Goal: Task Accomplishment & Management: Complete application form

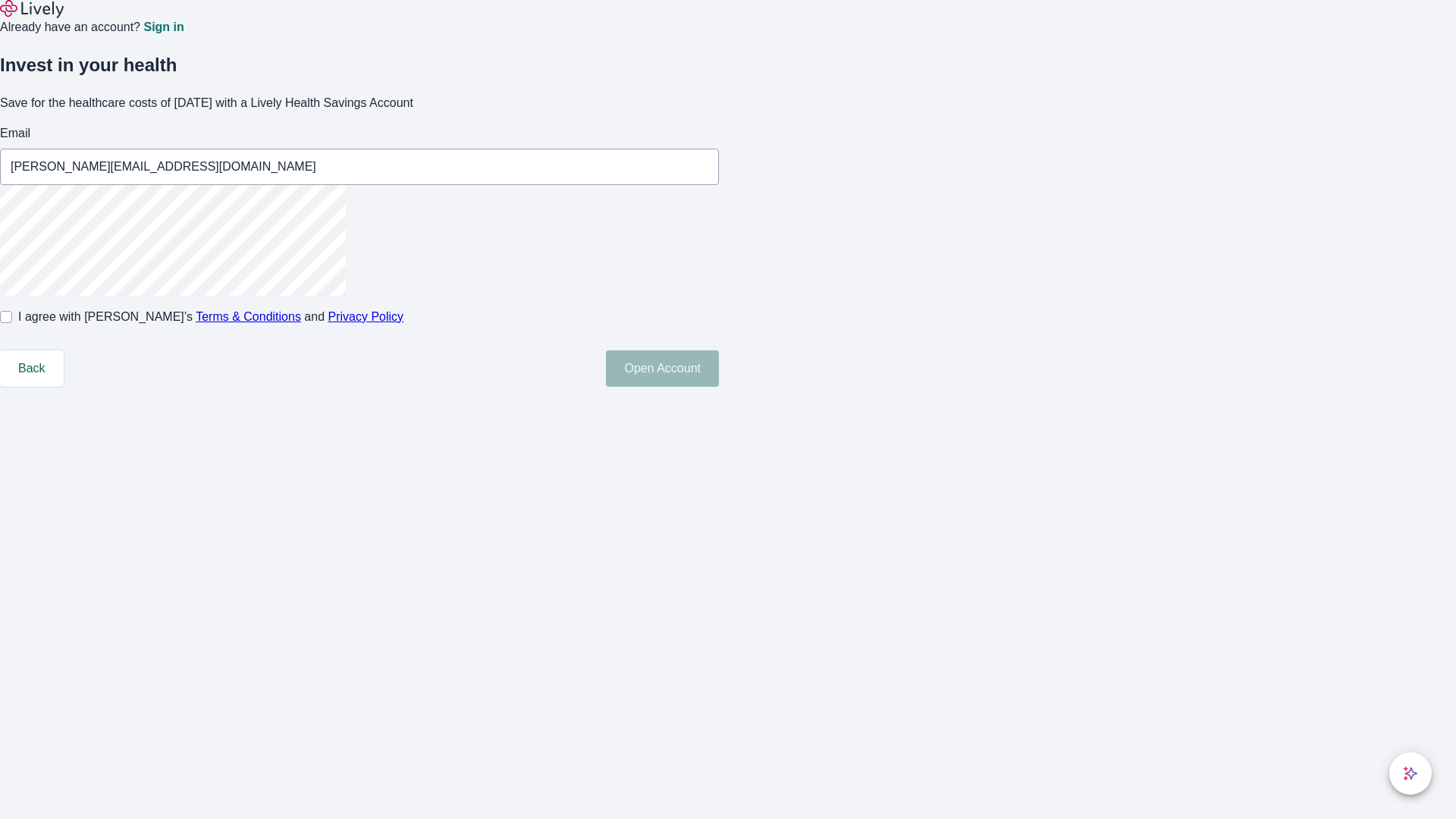
click at [12, 323] on input "I agree with Lively’s Terms & Conditions and Privacy Policy" at bounding box center [5, 317] width 12 height 12
checkbox input "true"
click at [719, 386] on button "Open Account" at bounding box center [663, 368] width 113 height 36
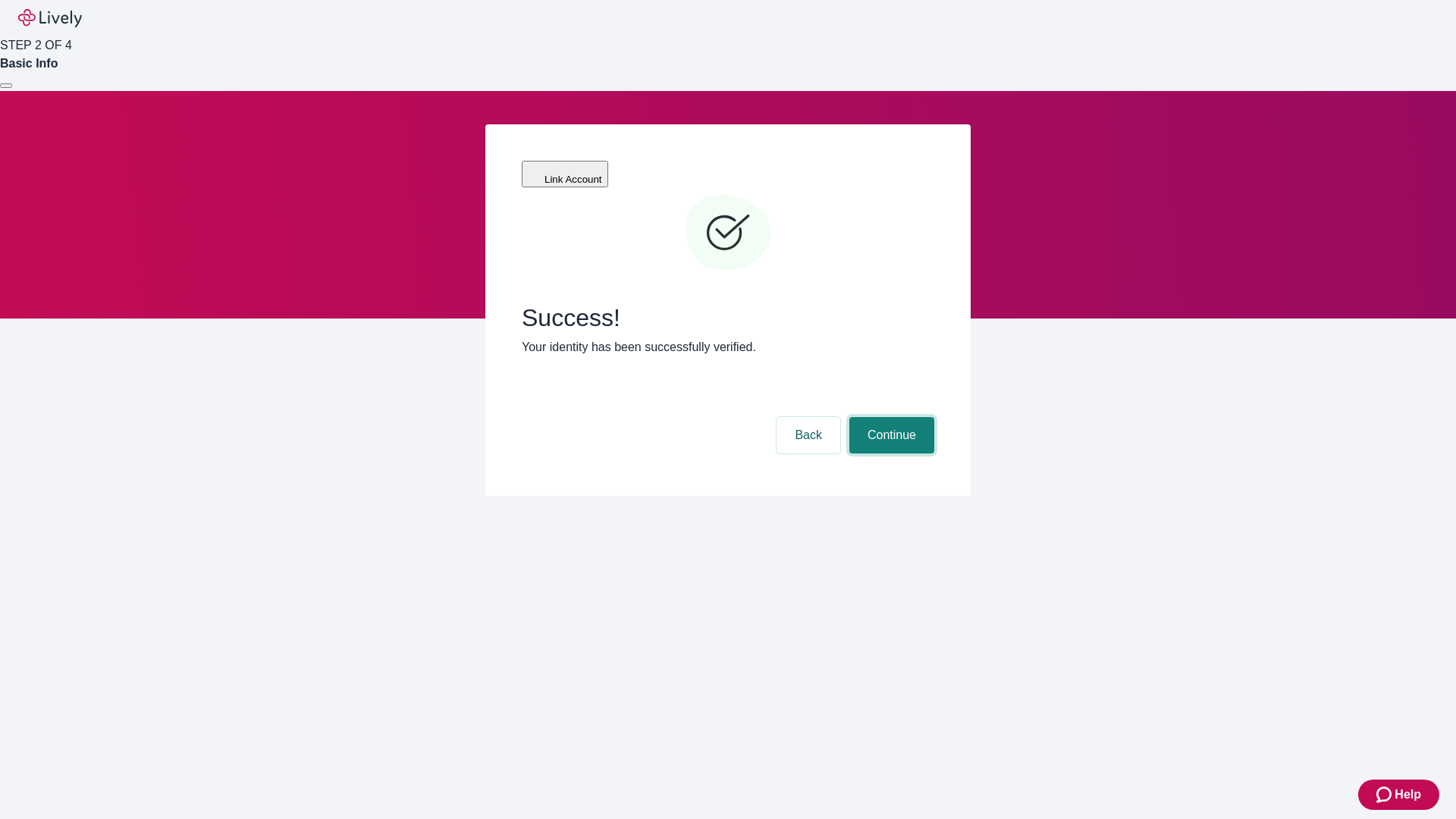
click at [890, 417] on button "Continue" at bounding box center [891, 435] width 85 height 36
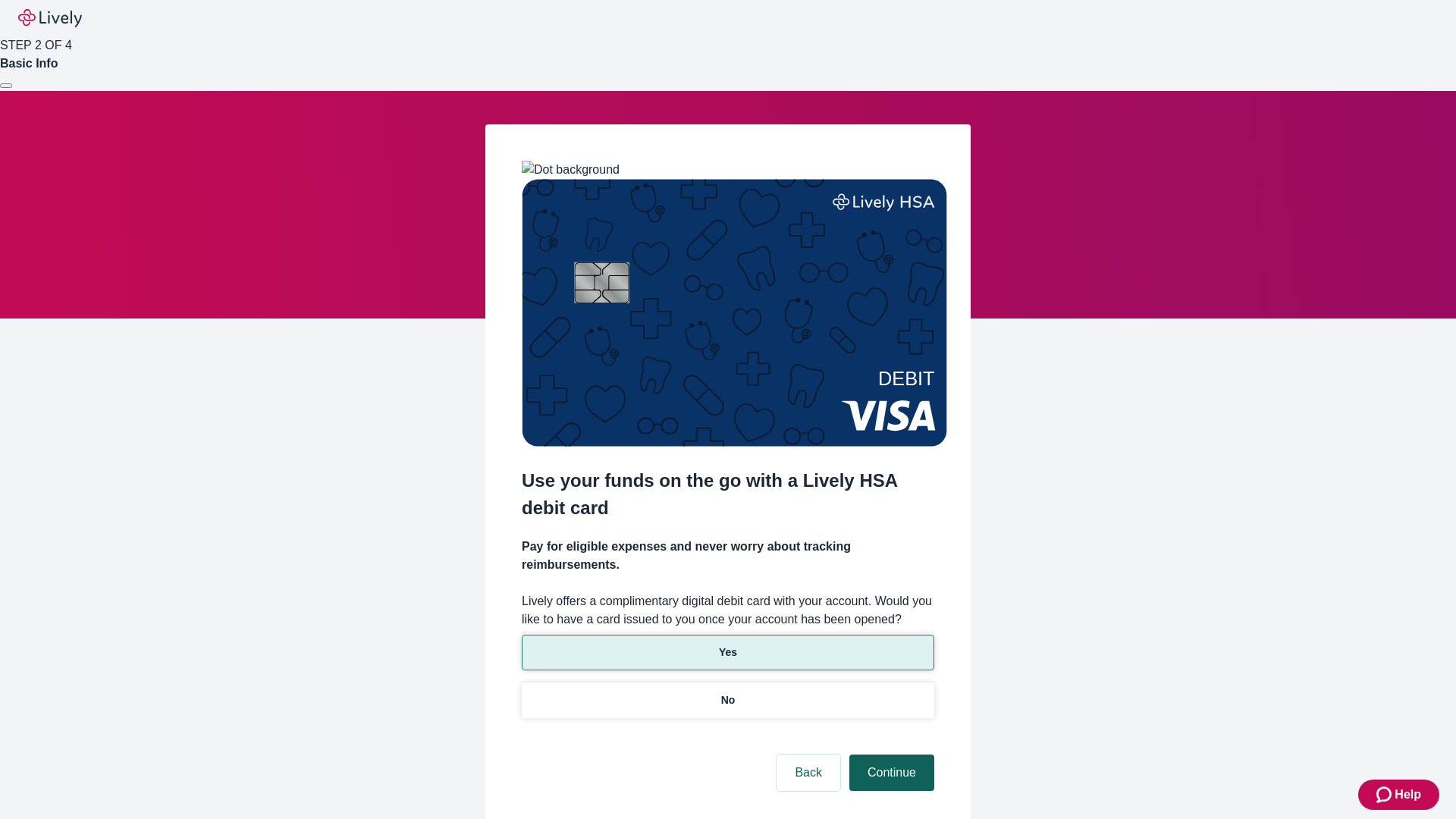
click at [728, 644] on p "Yes" at bounding box center [728, 652] width 18 height 16
click at [890, 755] on button "Continue" at bounding box center [891, 773] width 85 height 36
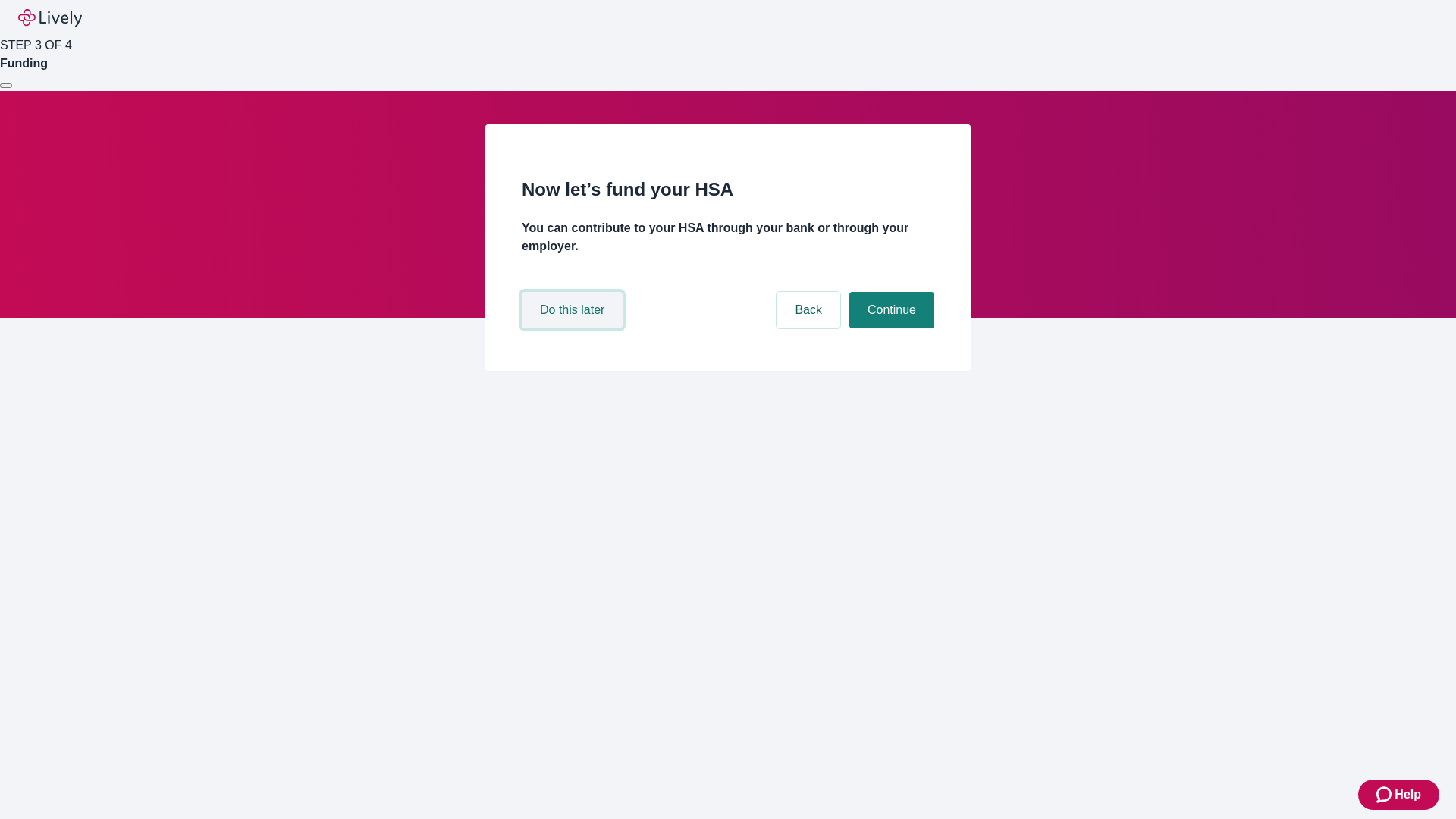
click at [574, 328] on button "Do this later" at bounding box center [572, 310] width 101 height 36
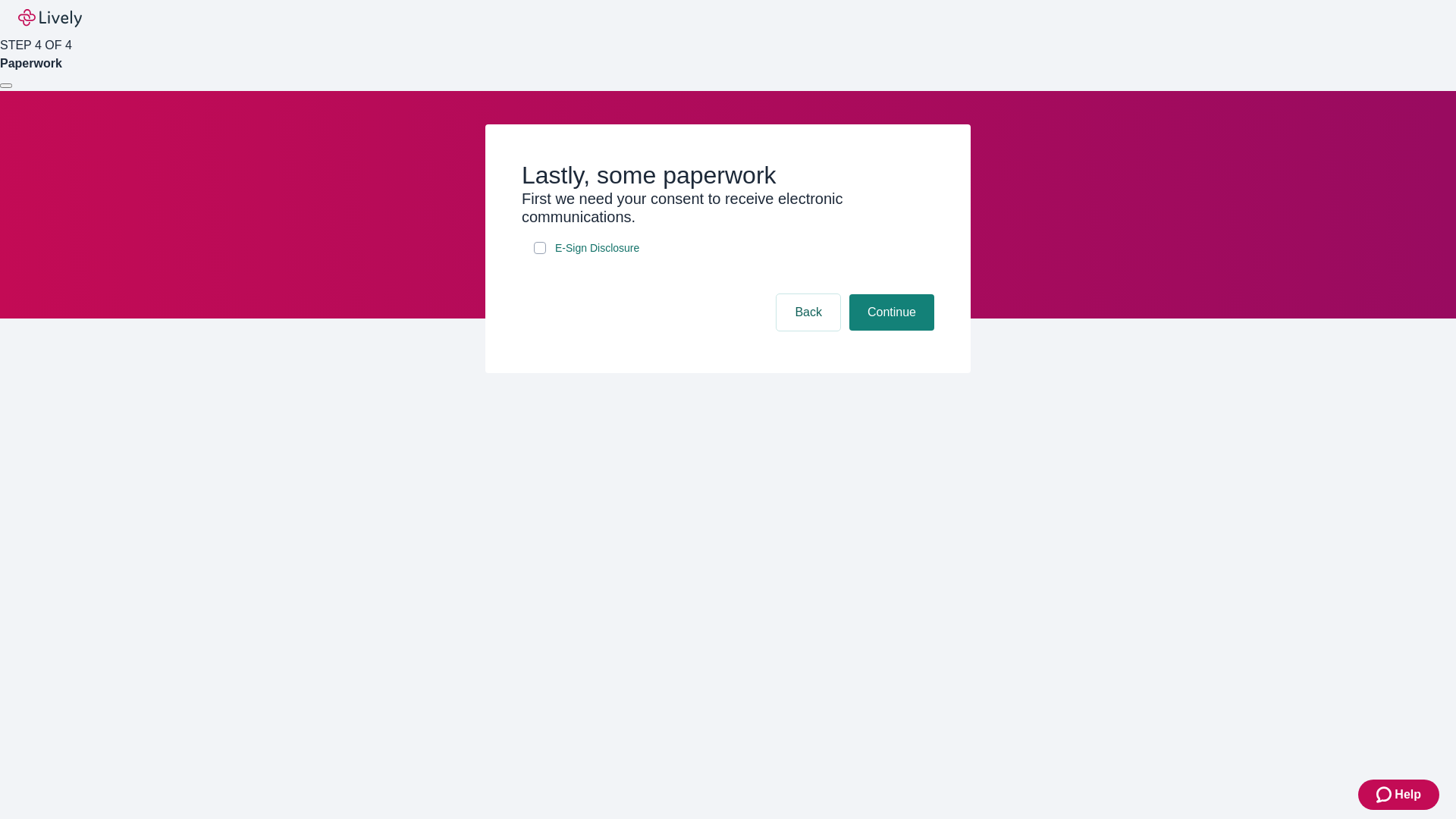
click at [540, 254] on input "E-Sign Disclosure" at bounding box center [539, 248] width 12 height 12
checkbox input "true"
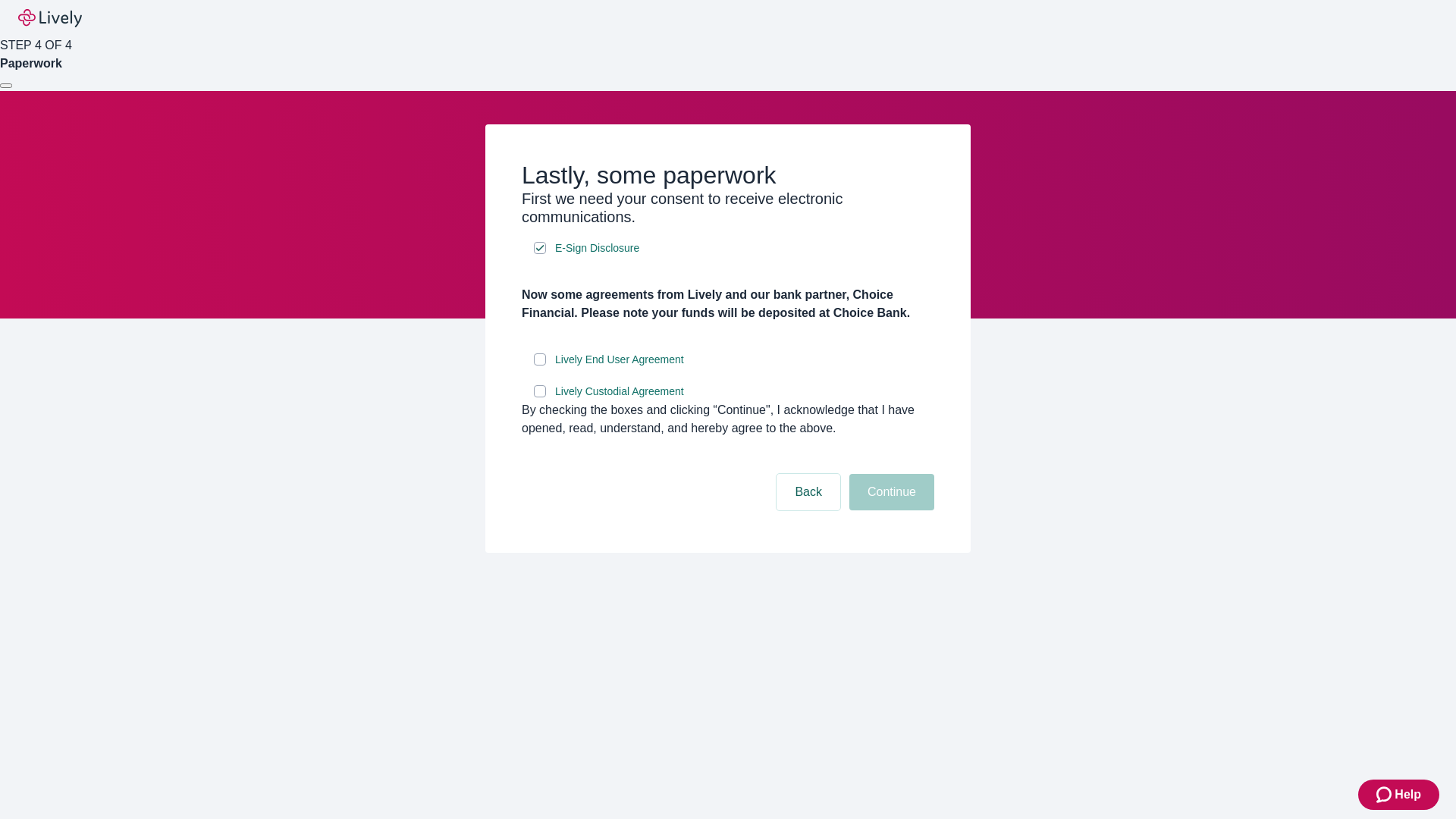
click at [540, 365] on input "Lively End User Agreement" at bounding box center [539, 359] width 12 height 12
checkbox input "true"
click at [540, 397] on input "Lively Custodial Agreement" at bounding box center [539, 390] width 12 height 12
checkbox input "true"
click at [890, 510] on button "Continue" at bounding box center [891, 492] width 85 height 36
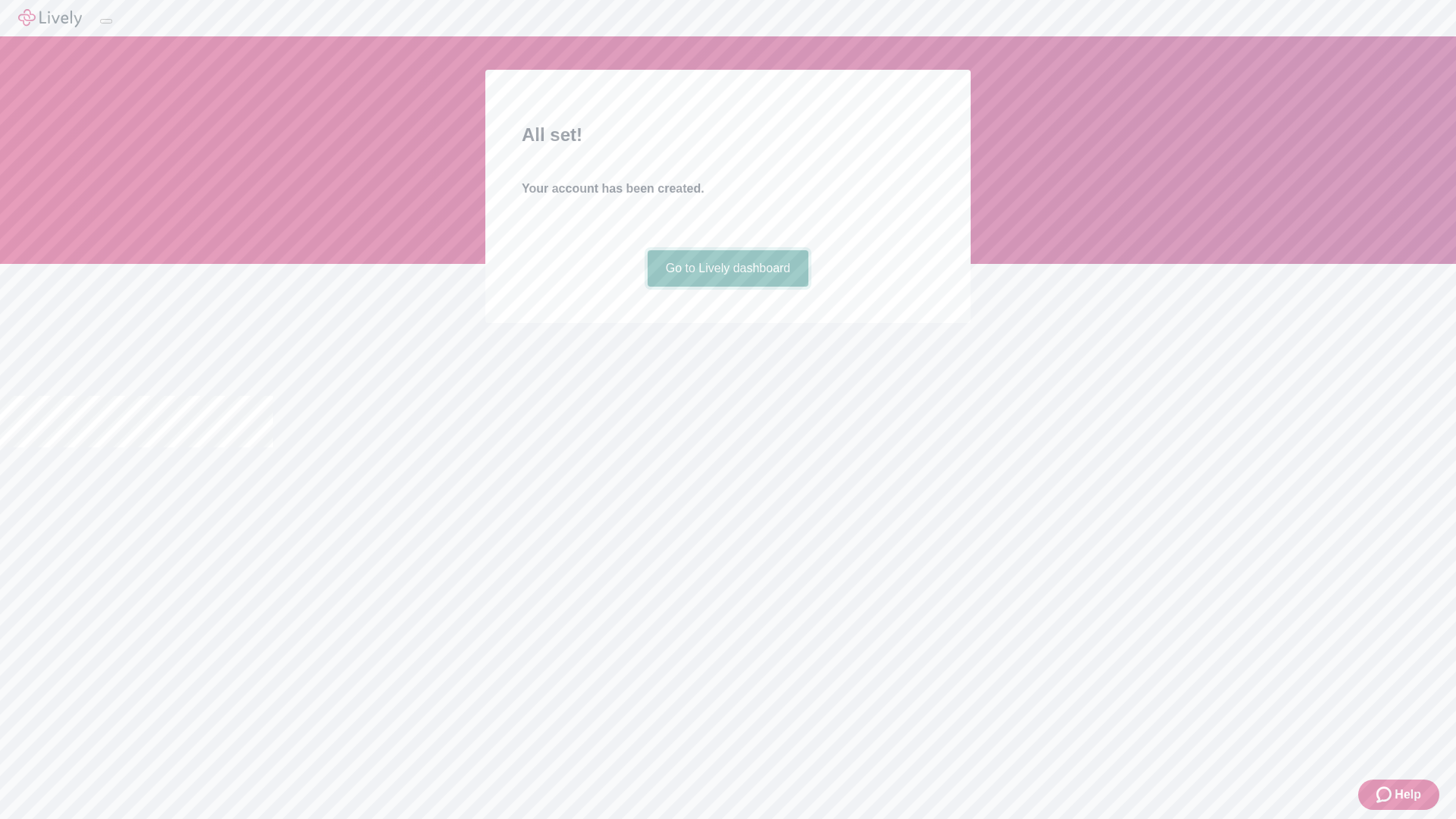
click at [728, 287] on link "Go to Lively dashboard" at bounding box center [728, 268] width 162 height 36
